Goal: Information Seeking & Learning: Check status

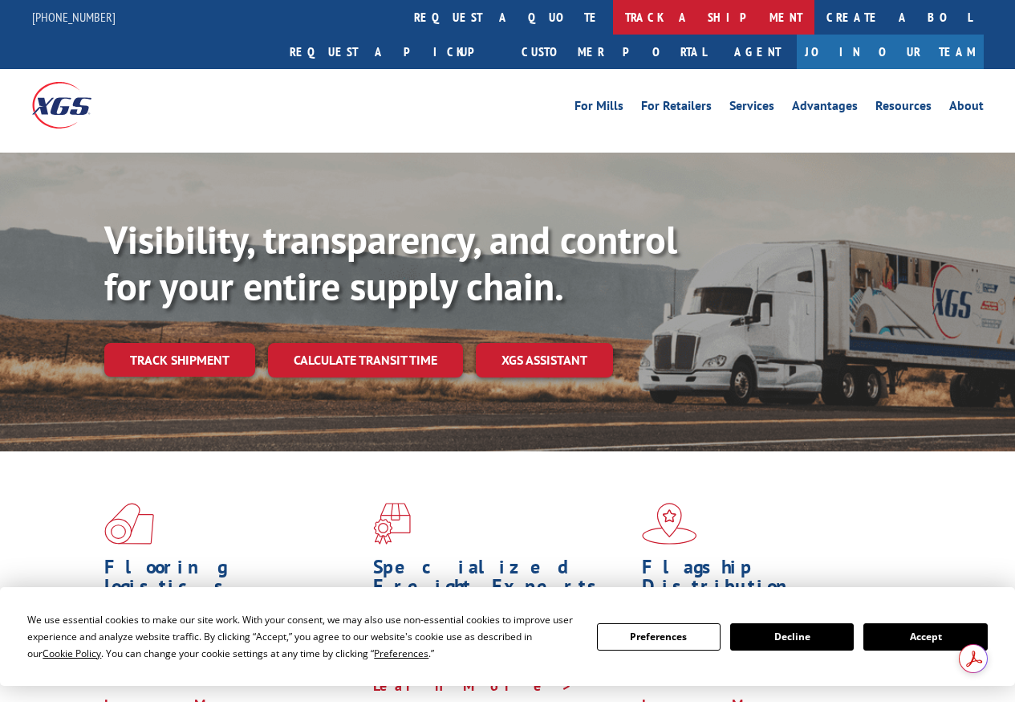
click at [613, 10] on link "track a shipment" at bounding box center [713, 17] width 201 height 35
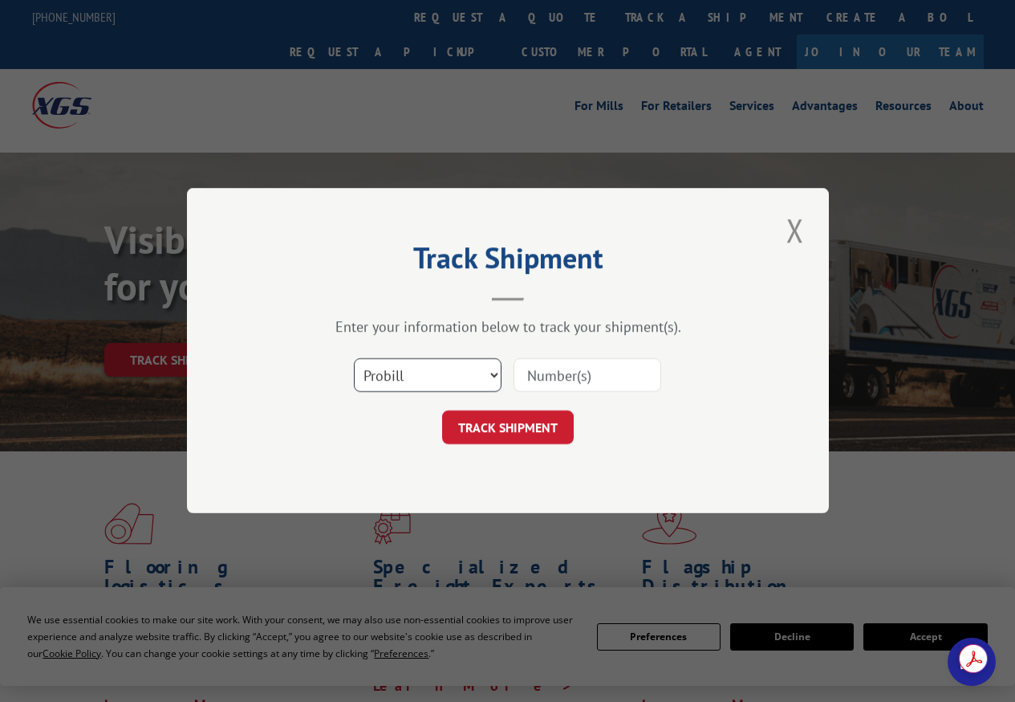
click at [426, 370] on select "Select category... Probill BOL PO" at bounding box center [428, 376] width 148 height 34
select select "bol"
click at [354, 359] on select "Select category... Probill BOL PO" at bounding box center [428, 376] width 148 height 34
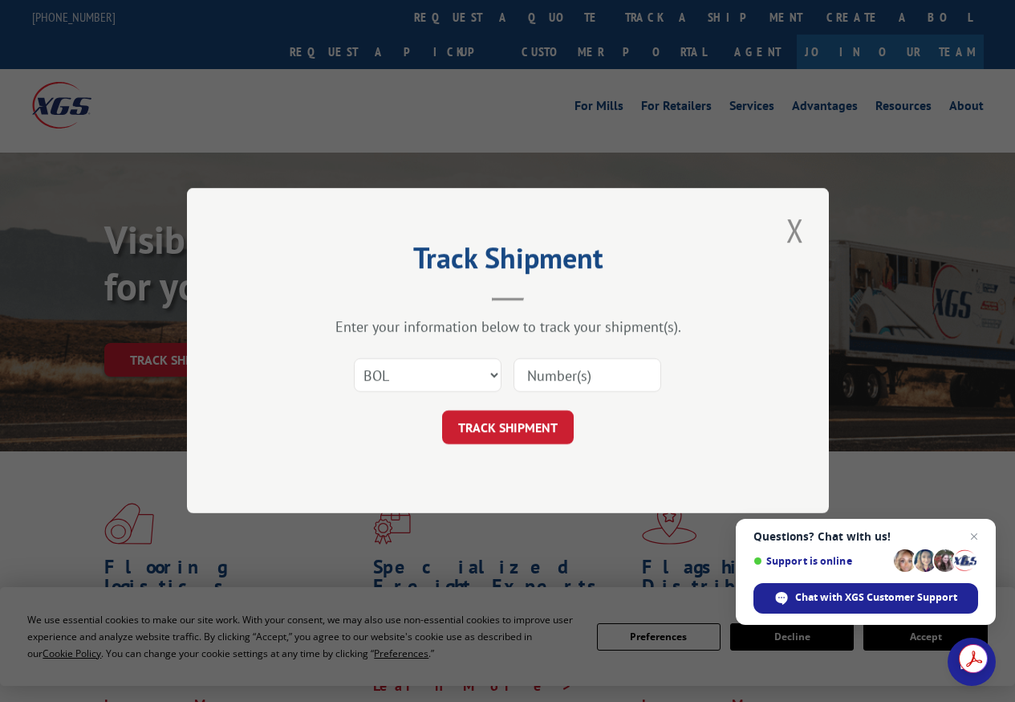
paste input "5942400"
type input "5942400"
click at [520, 420] on button "TRACK SHIPMENT" at bounding box center [508, 428] width 132 height 34
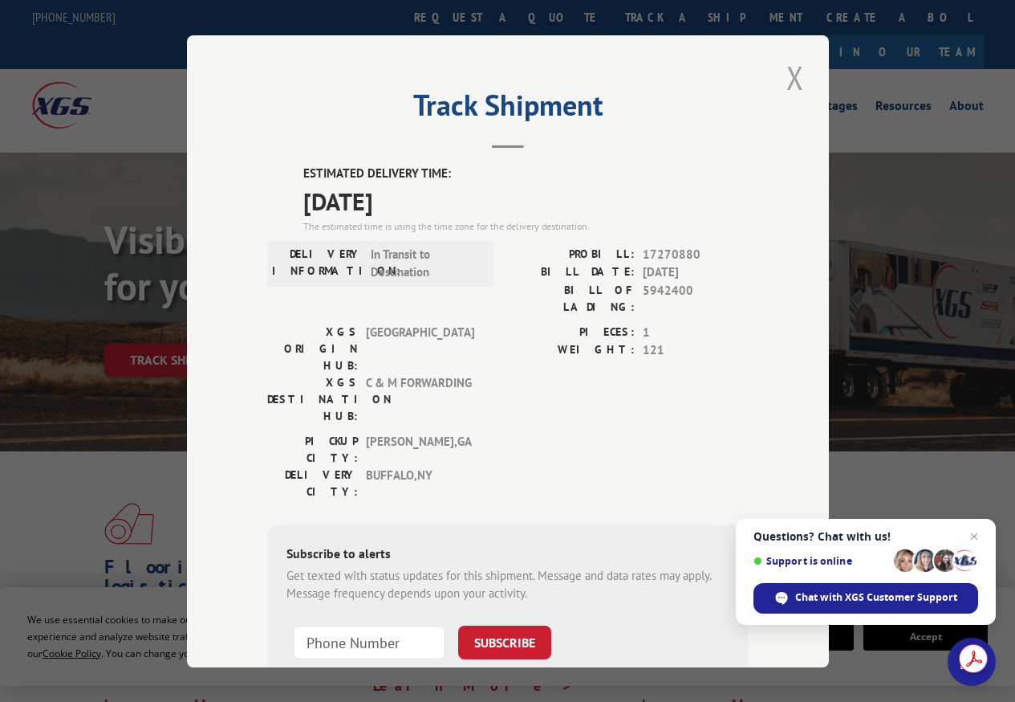
click at [794, 73] on button "Close modal" at bounding box center [795, 77] width 27 height 44
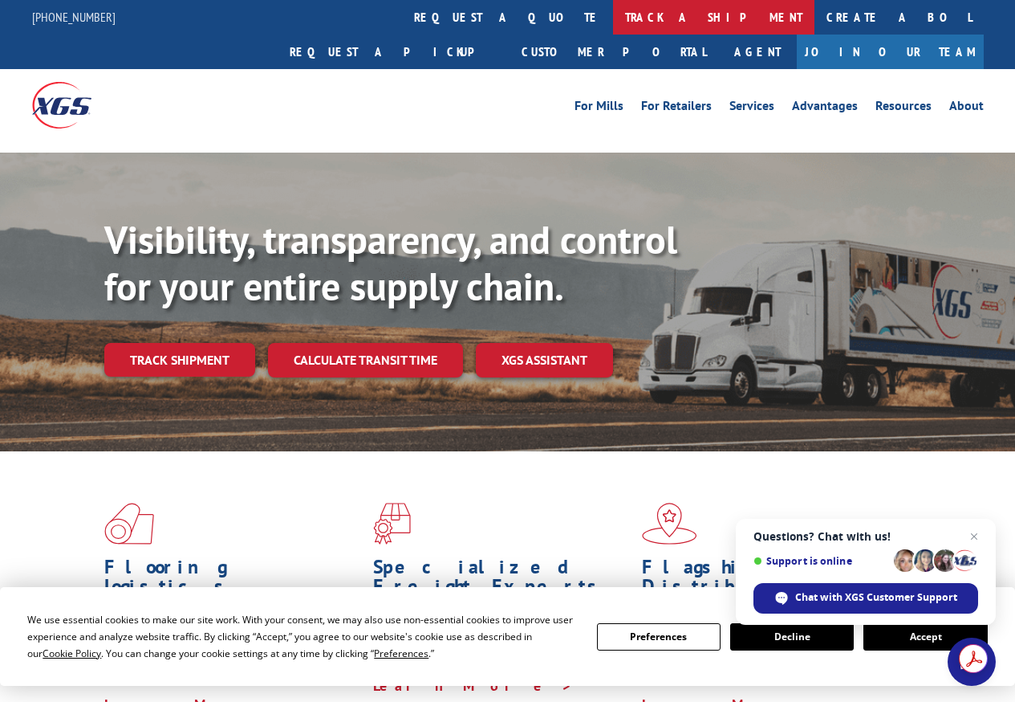
click at [613, 20] on link "track a shipment" at bounding box center [713, 17] width 201 height 35
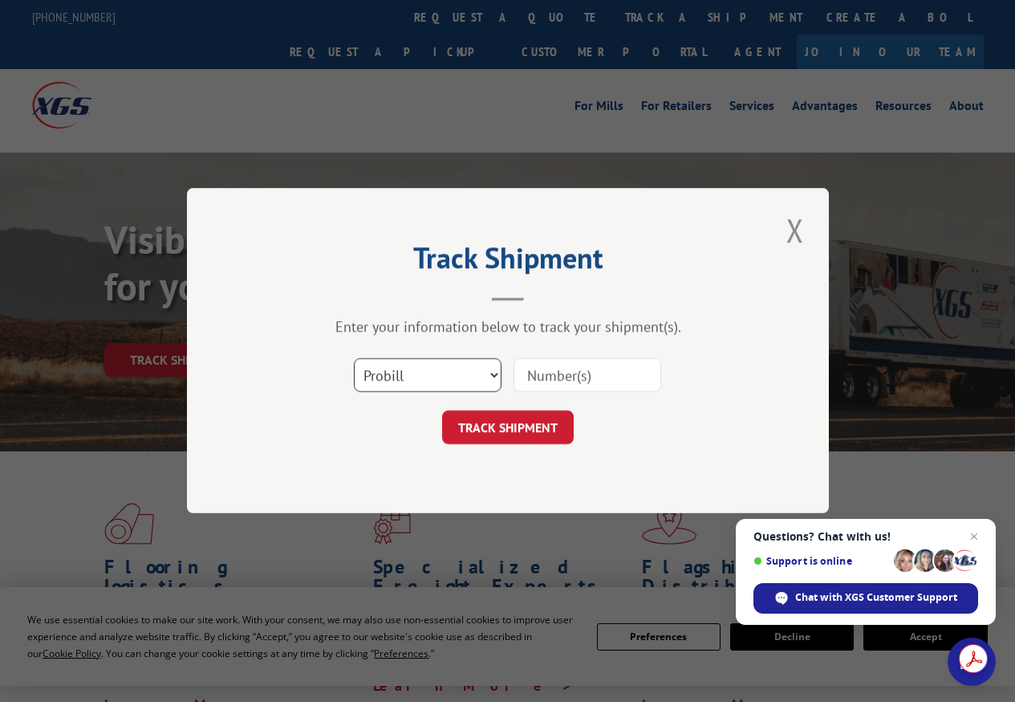
click at [438, 384] on select "Select category... Probill BOL PO" at bounding box center [428, 376] width 148 height 34
select select "bol"
click at [354, 359] on select "Select category... Probill BOL PO" at bounding box center [428, 376] width 148 height 34
paste input "5902995"
click at [551, 379] on input "5902995" at bounding box center [588, 376] width 148 height 34
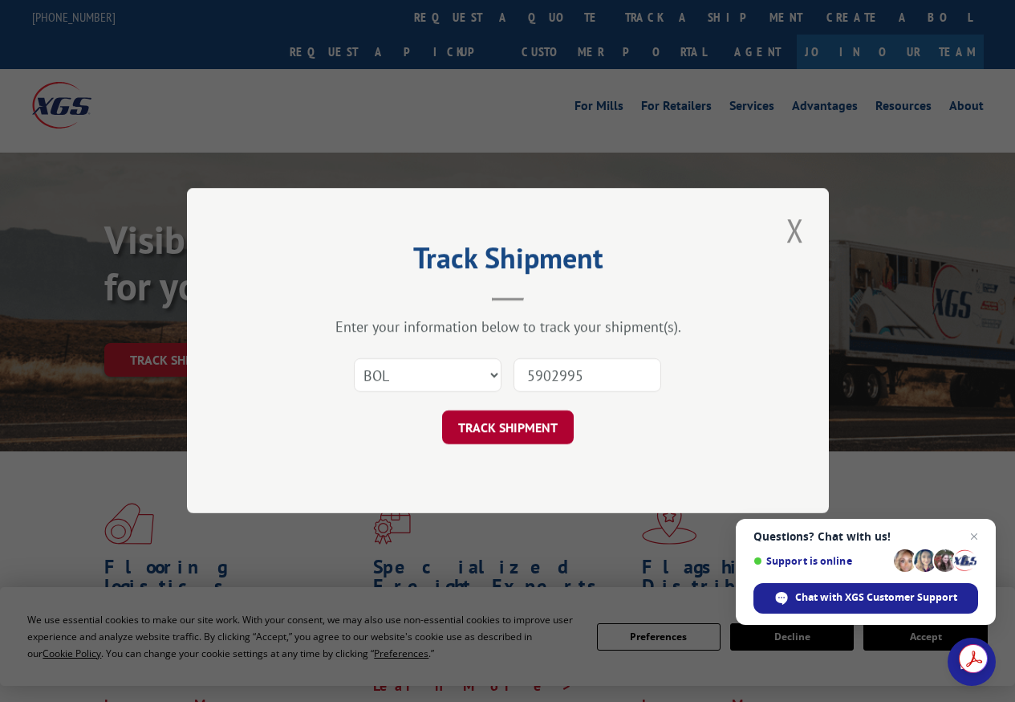
type input "5902995"
click at [519, 441] on button "TRACK SHIPMENT" at bounding box center [508, 428] width 132 height 34
